Goal: Transaction & Acquisition: Download file/media

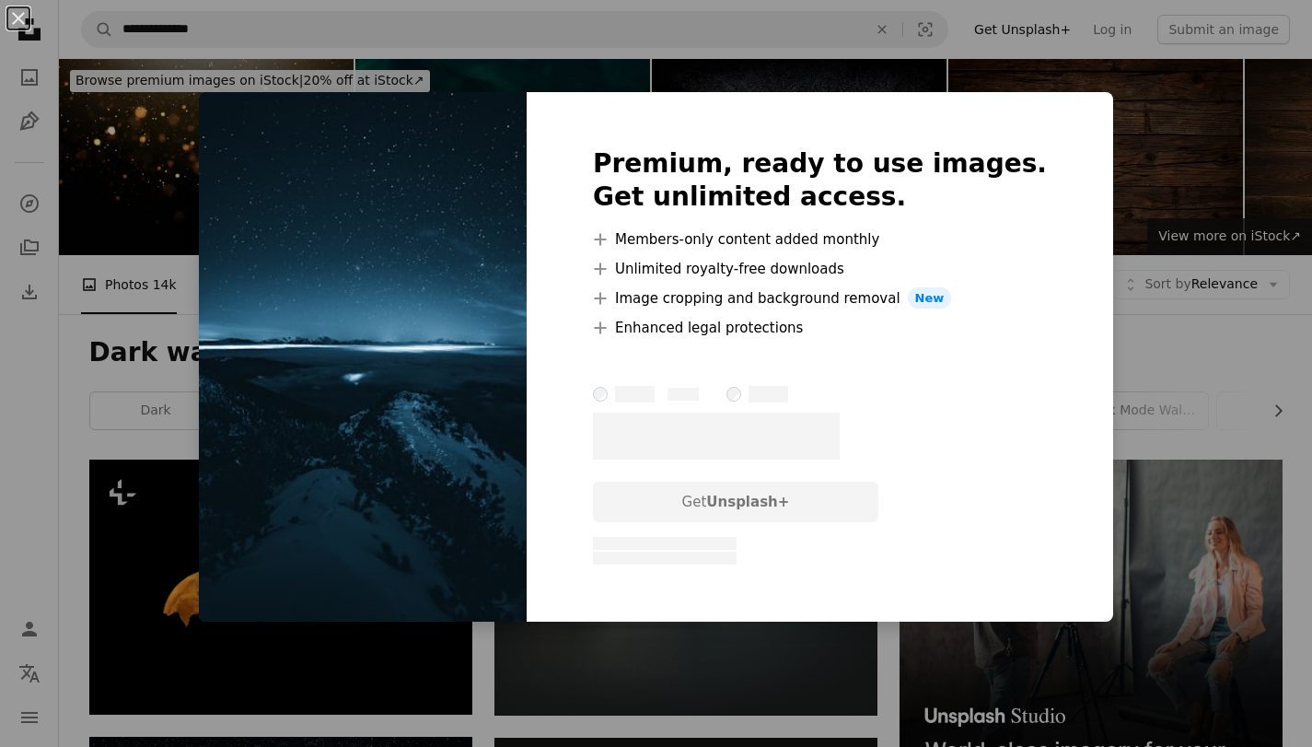
scroll to position [3600, 0]
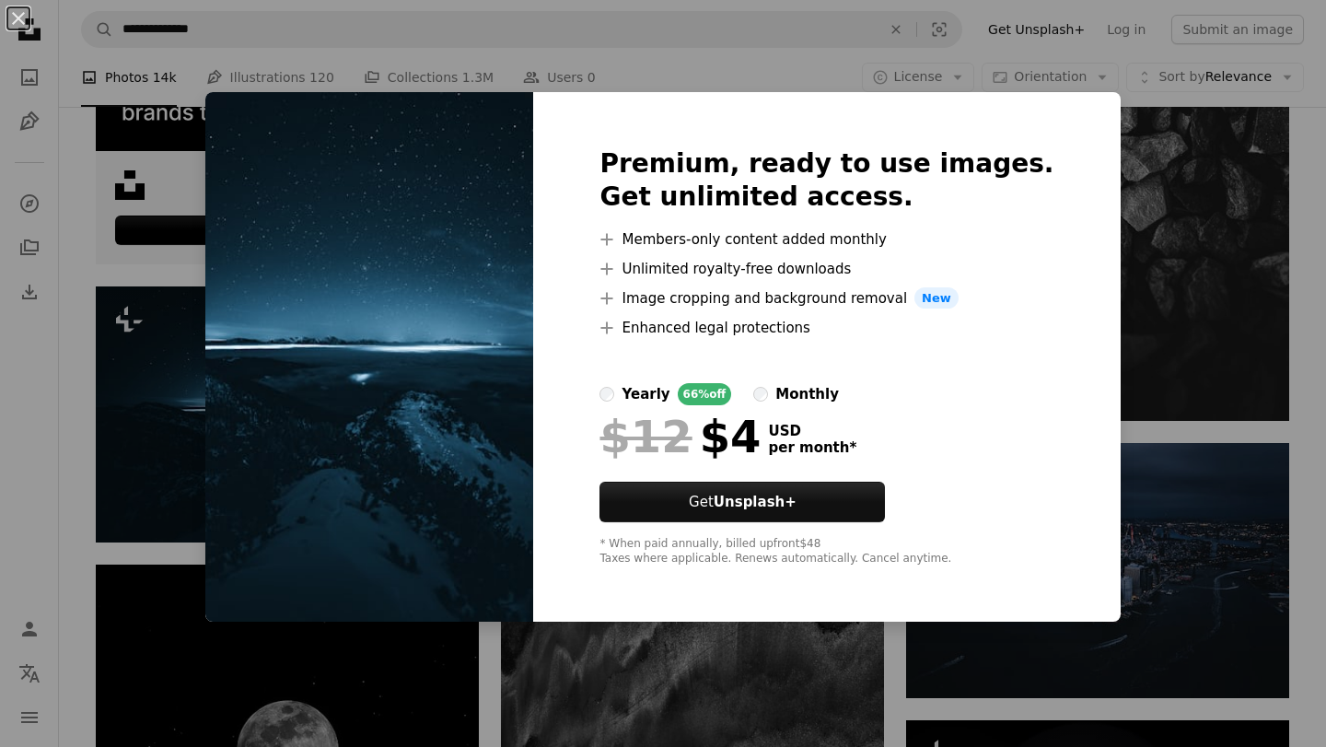
click at [1113, 203] on div "An X shape Premium, ready to use images. Get unlimited access. A plus sign Memb…" at bounding box center [663, 373] width 1326 height 747
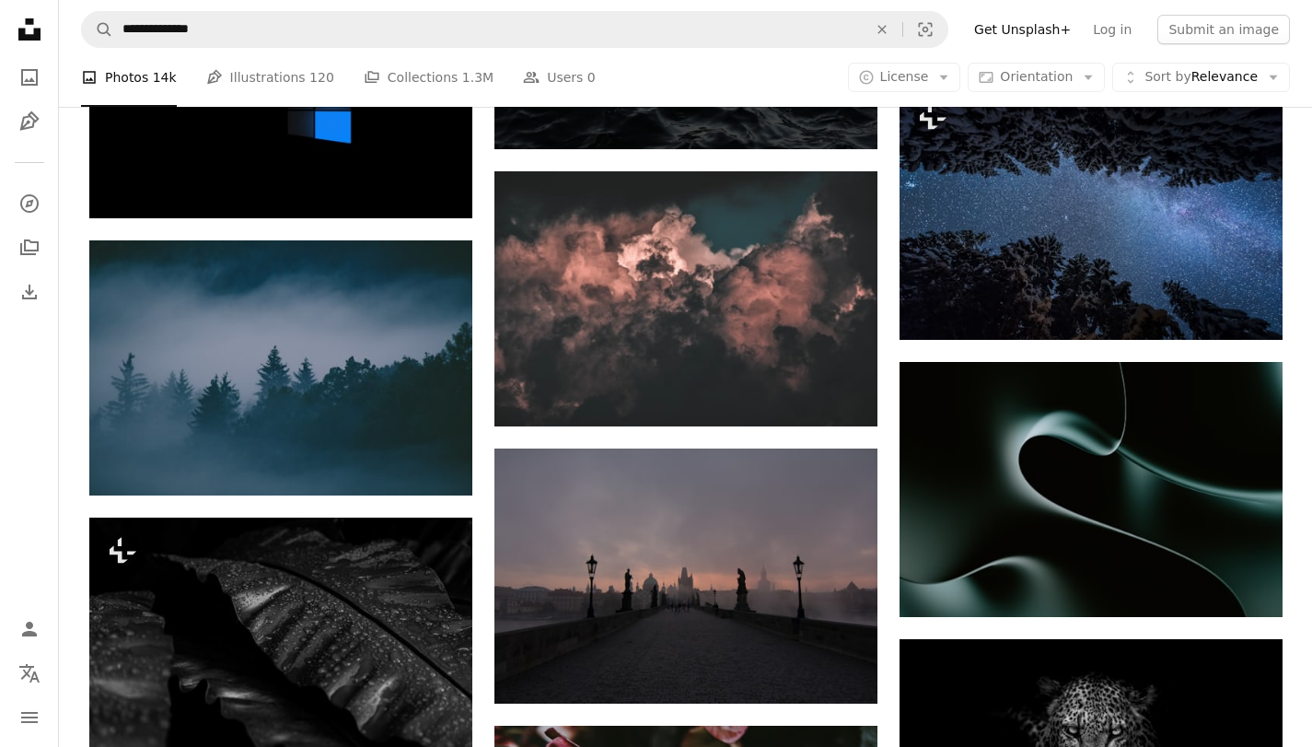
scroll to position [7375, 0]
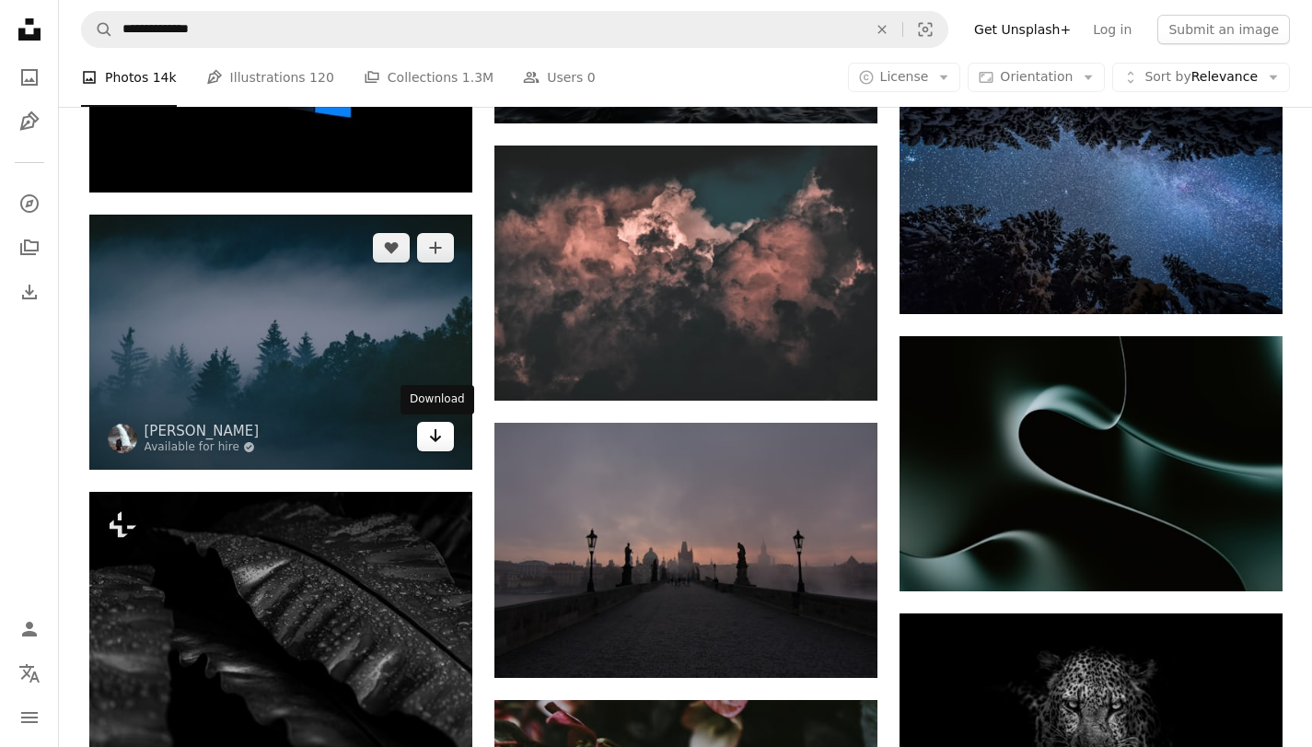
click at [432, 438] on icon "Download" at bounding box center [435, 435] width 12 height 13
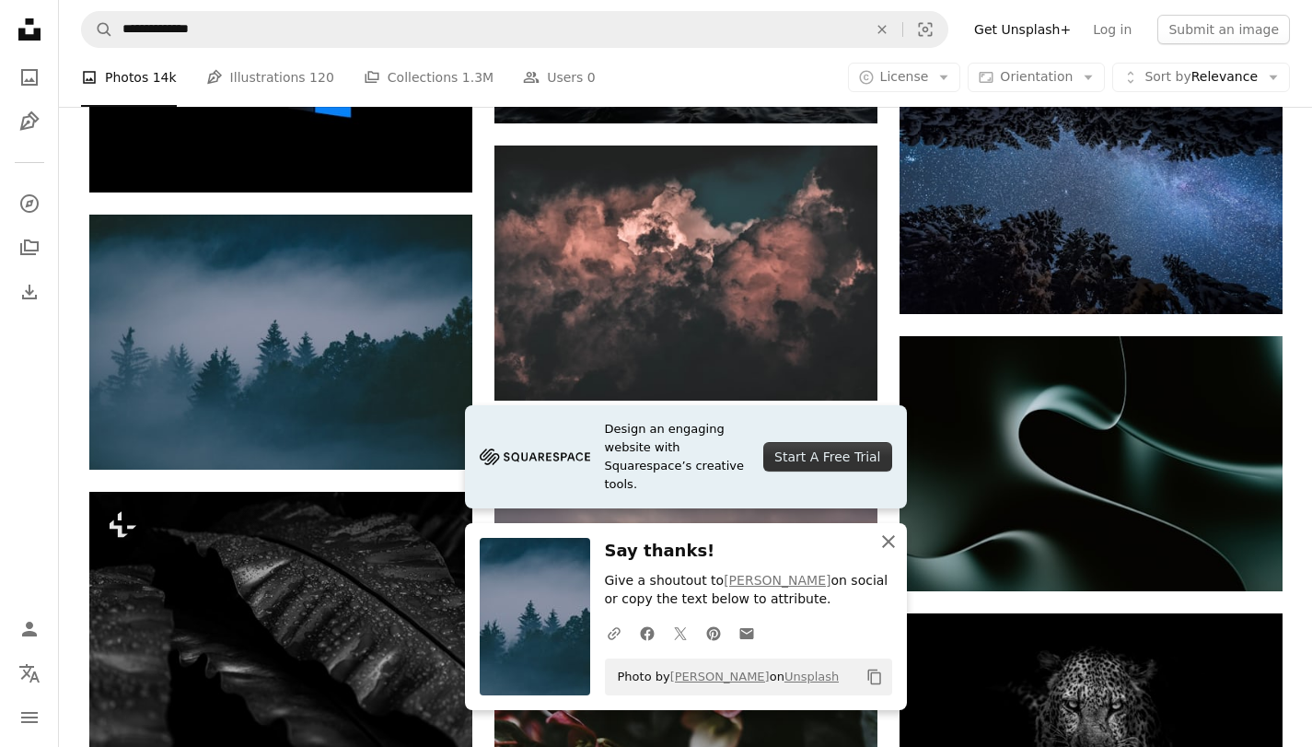
click at [893, 537] on icon "button" at bounding box center [888, 541] width 13 height 13
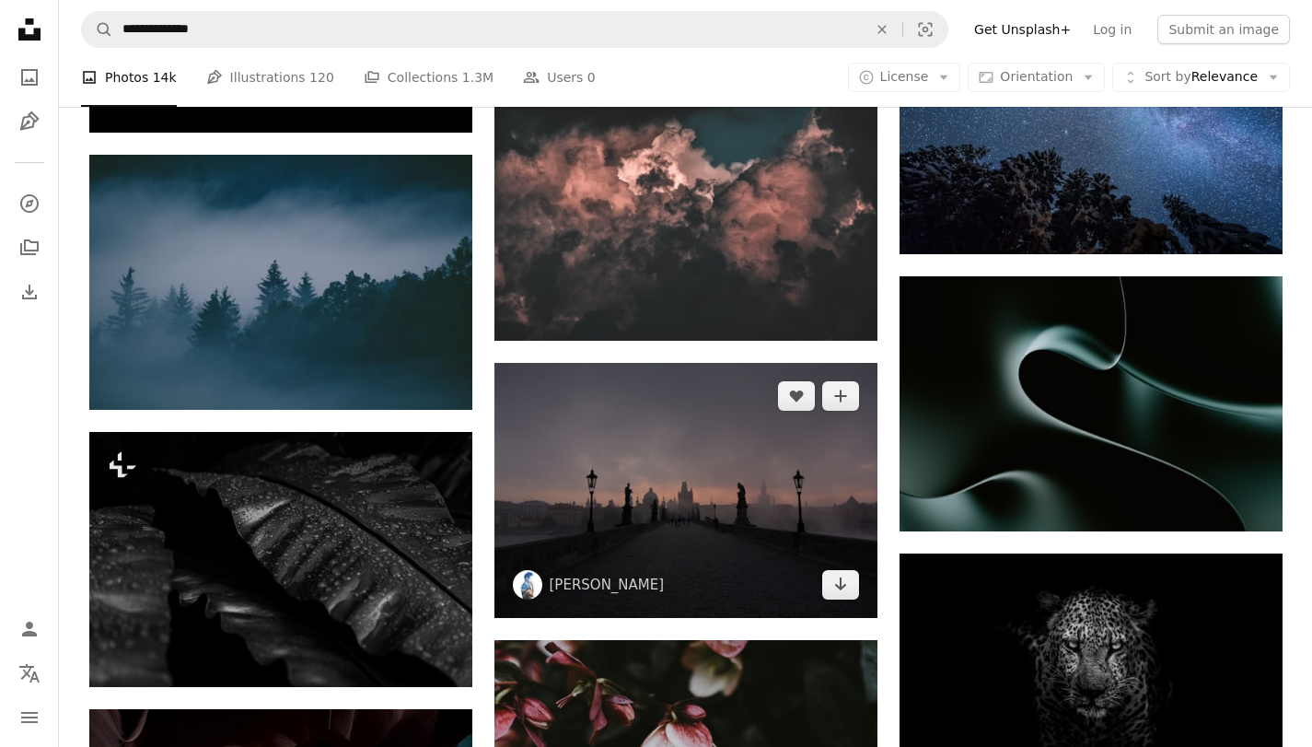
scroll to position [7467, 0]
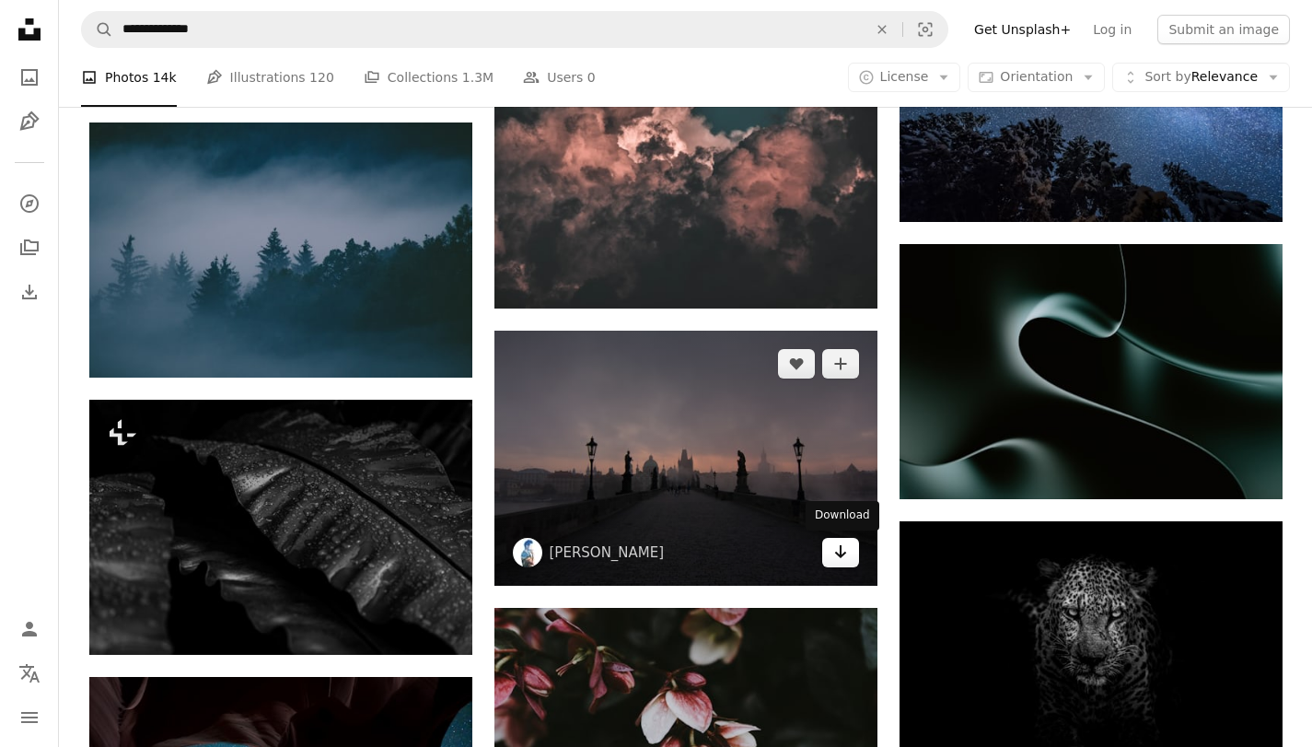
click at [849, 553] on link "Arrow pointing down" at bounding box center [840, 552] width 37 height 29
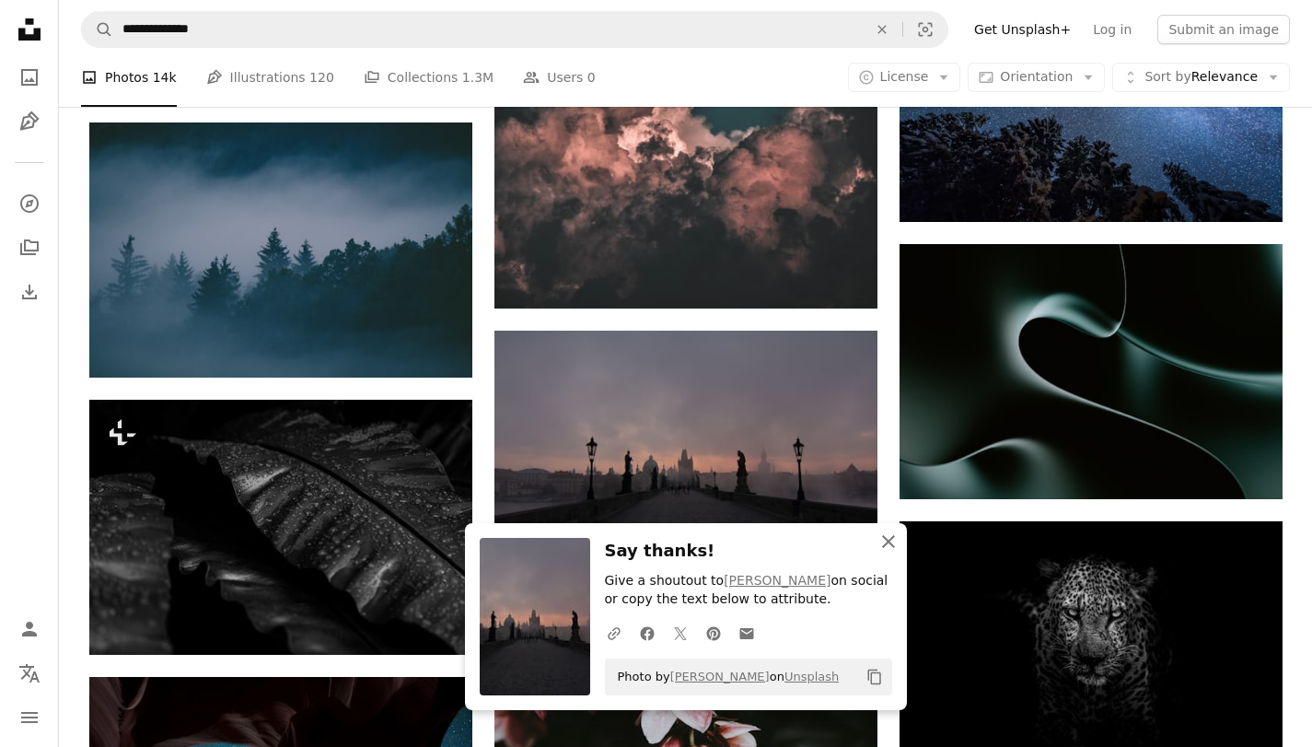
click at [886, 545] on icon "An X shape" at bounding box center [889, 541] width 22 height 22
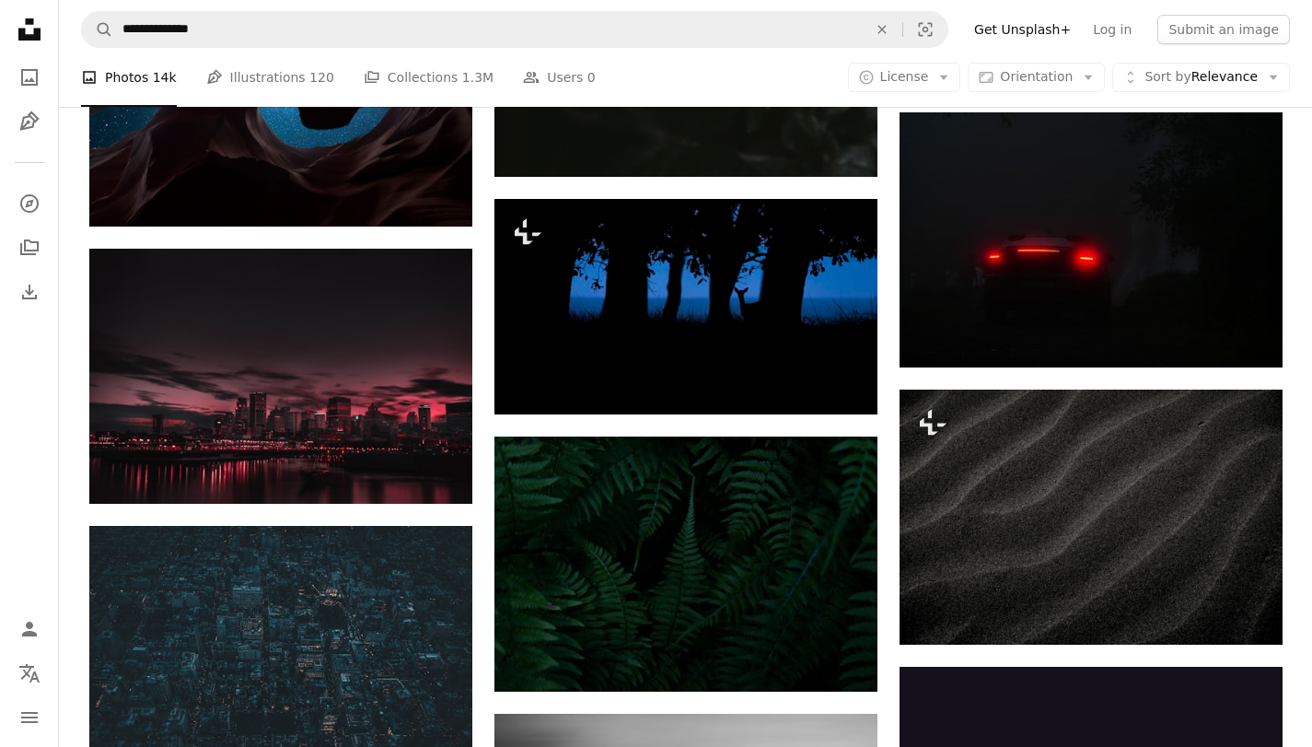
scroll to position [8204, 0]
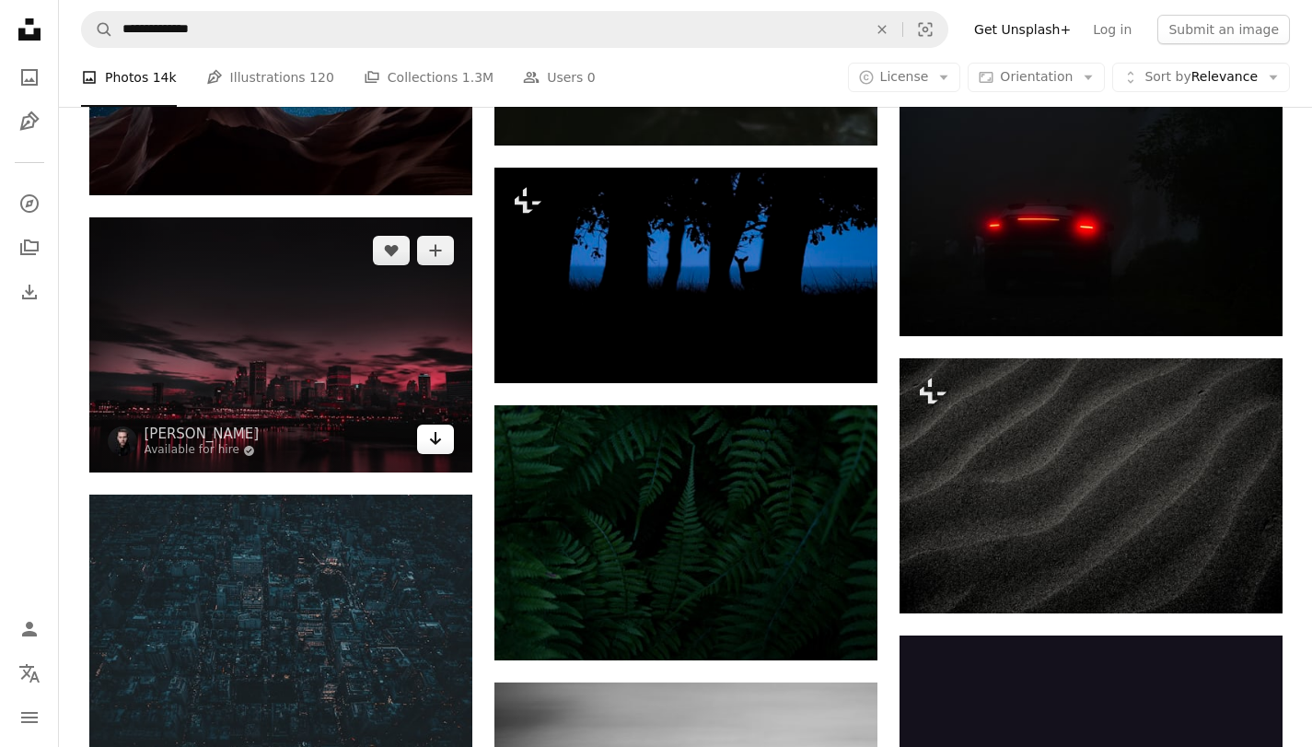
click at [423, 436] on link "Arrow pointing down" at bounding box center [435, 439] width 37 height 29
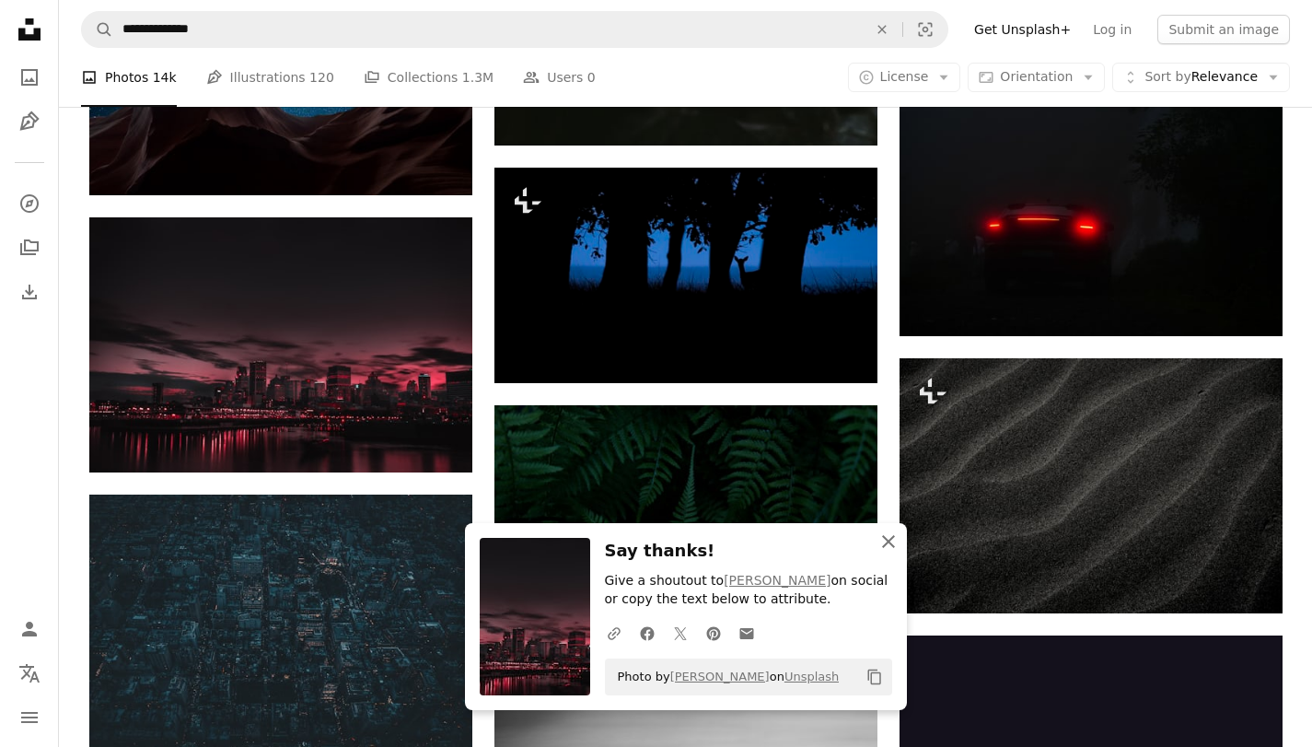
click at [893, 548] on icon "An X shape" at bounding box center [889, 541] width 22 height 22
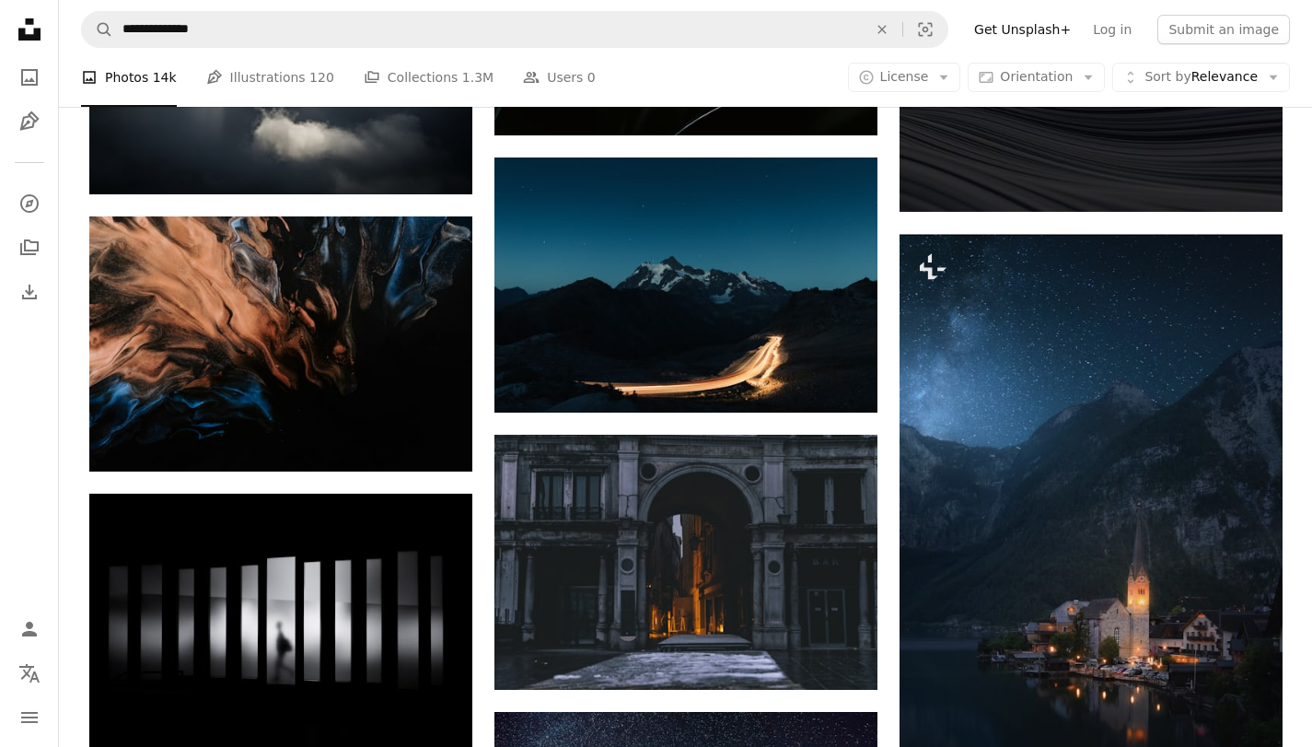
scroll to position [18333, 0]
